Goal: Transaction & Acquisition: Purchase product/service

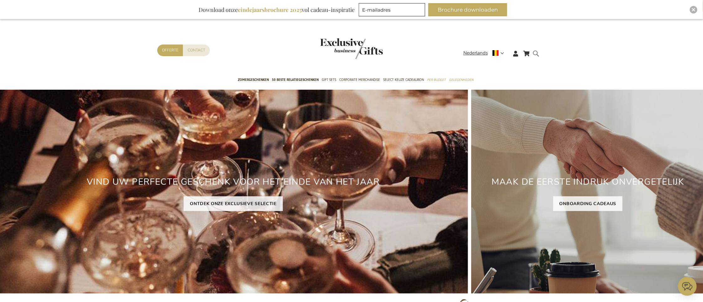
click at [539, 54] on form "Search Search" at bounding box center [538, 59] width 6 height 18
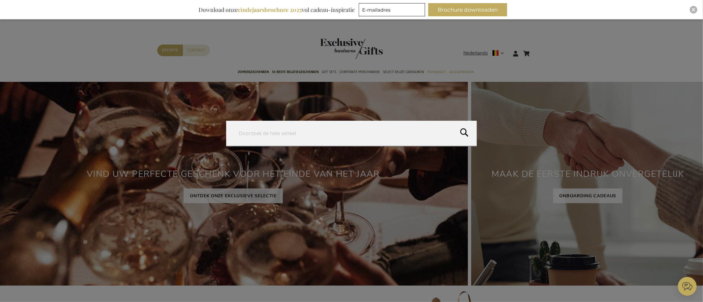
click at [535, 50] on form "Search Search" at bounding box center [538, 50] width 6 height 0
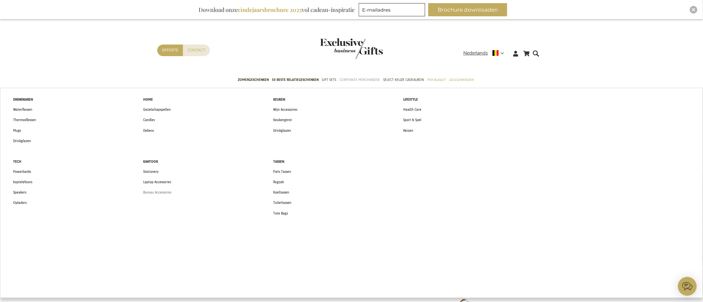
click at [156, 191] on span "Bureau Accessoires" at bounding box center [157, 192] width 28 height 7
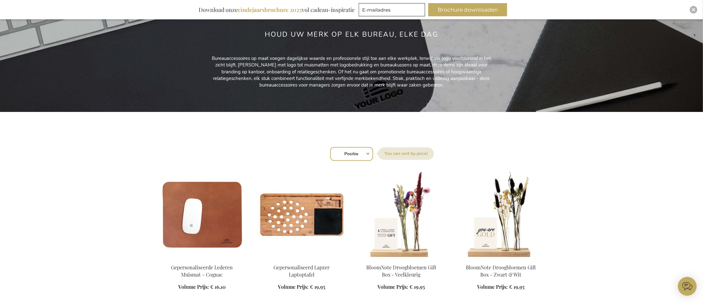
scroll to position [240, 0]
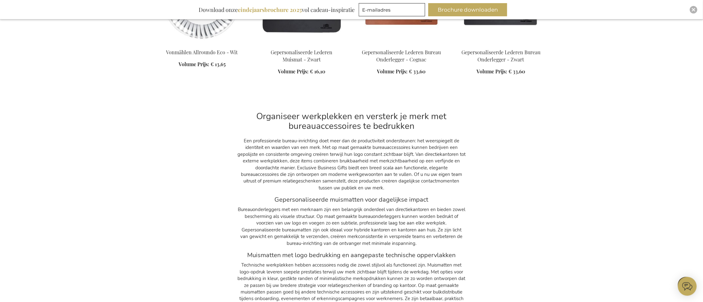
scroll to position [674, 0]
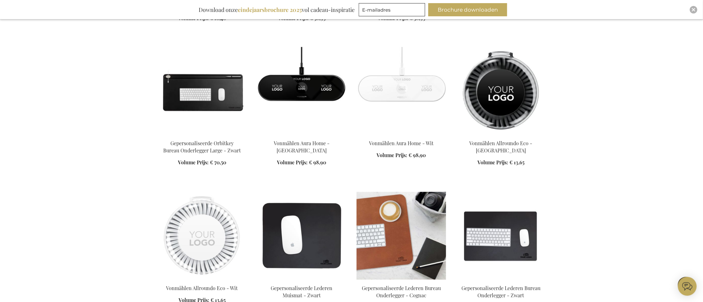
click at [414, 208] on img at bounding box center [402, 236] width 90 height 88
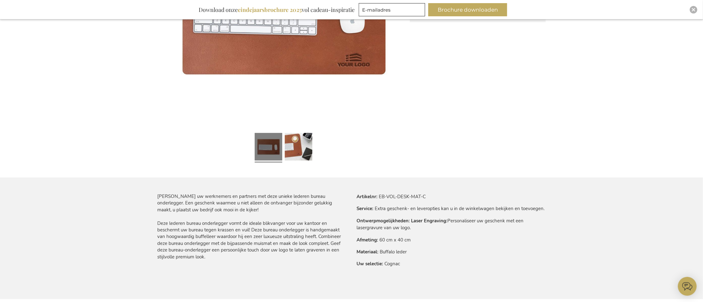
scroll to position [226, 0]
drag, startPoint x: 380, startPoint y: 196, endPoint x: 476, endPoint y: 199, distance: 96.0
click at [474, 198] on tr "Artikelnr EB-VOL-DESK-MAT-C" at bounding box center [451, 197] width 189 height 7
copy td "EB-VOL-DESK-MAT-C"
